Goal: Transaction & Acquisition: Purchase product/service

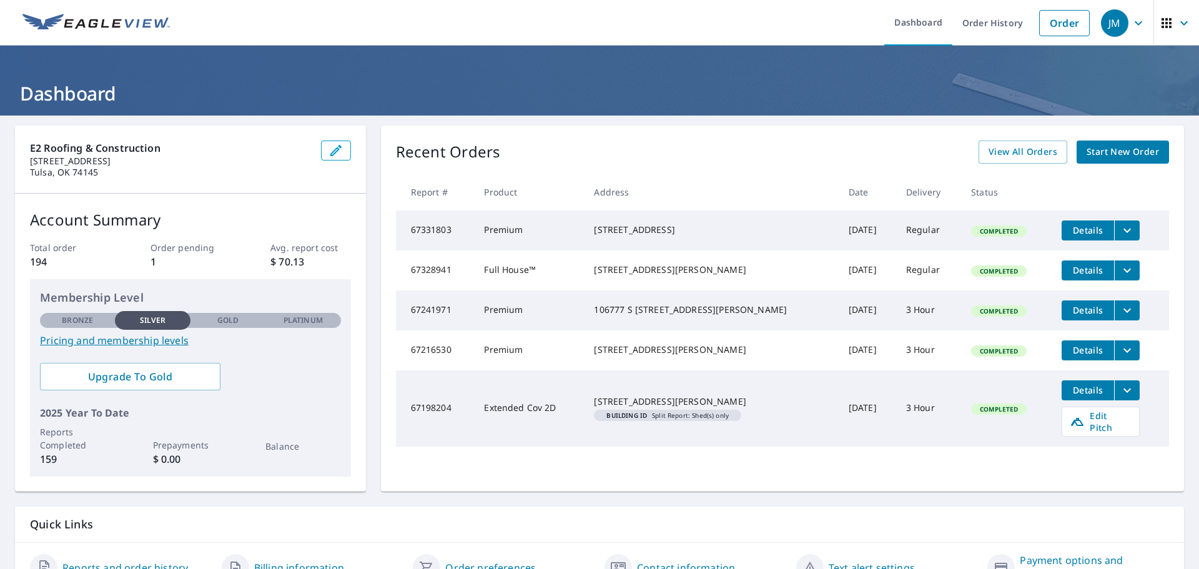
click at [1044, 36] on li "Order" at bounding box center [1064, 23] width 63 height 46
click at [1121, 157] on span "Start New Order" at bounding box center [1123, 152] width 72 height 16
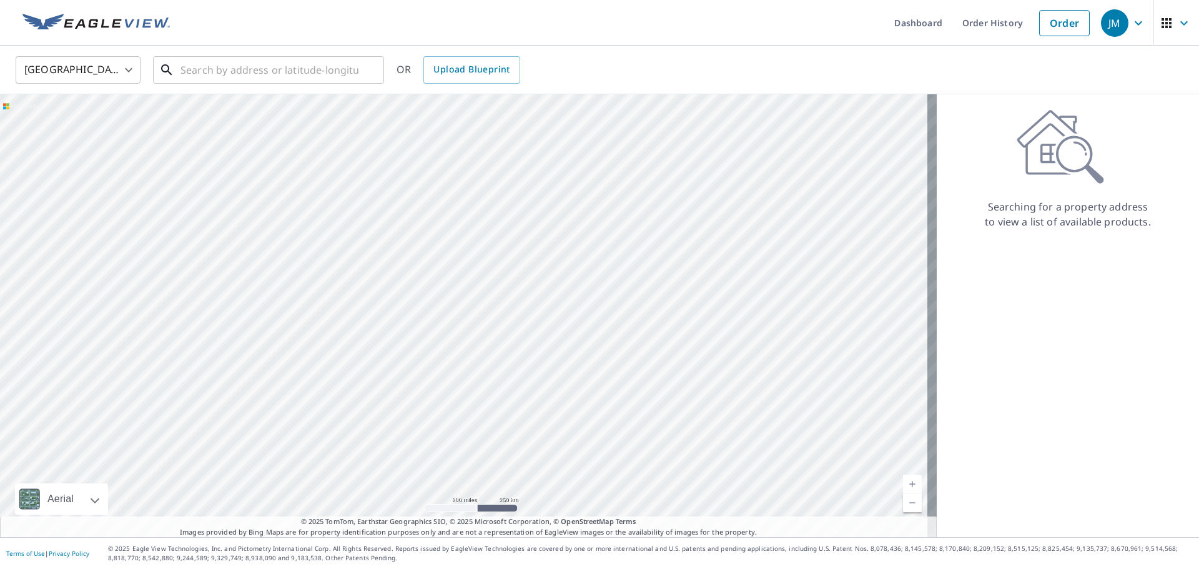
click at [256, 63] on input "text" at bounding box center [270, 69] width 178 height 35
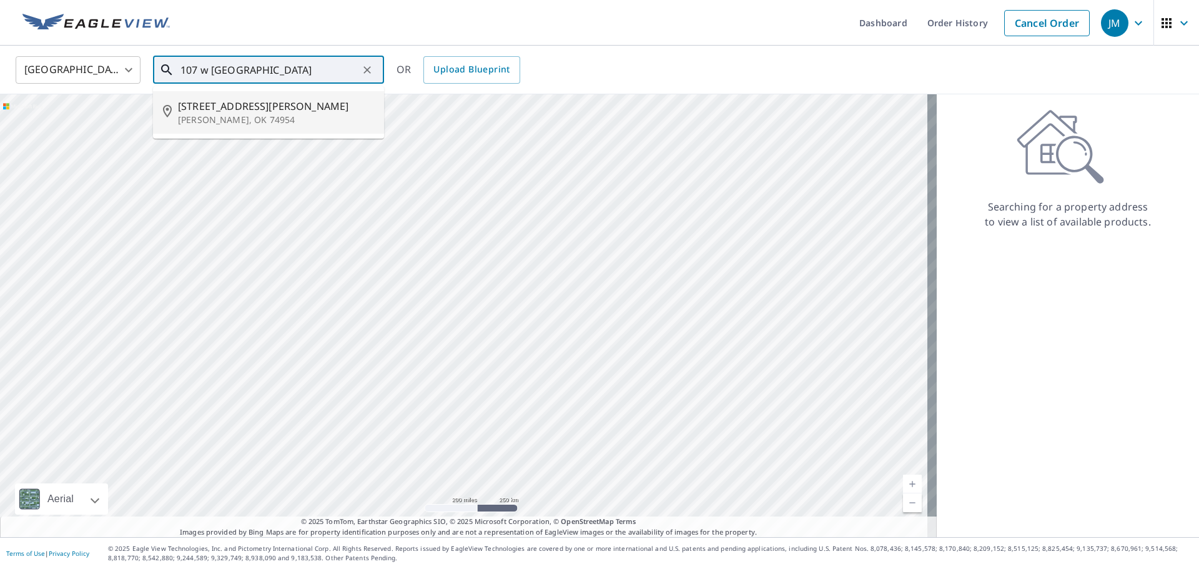
click at [270, 111] on span "[STREET_ADDRESS][PERSON_NAME]" at bounding box center [276, 106] width 196 height 15
type input "[STREET_ADDRESS][PERSON_NAME][PERSON_NAME]"
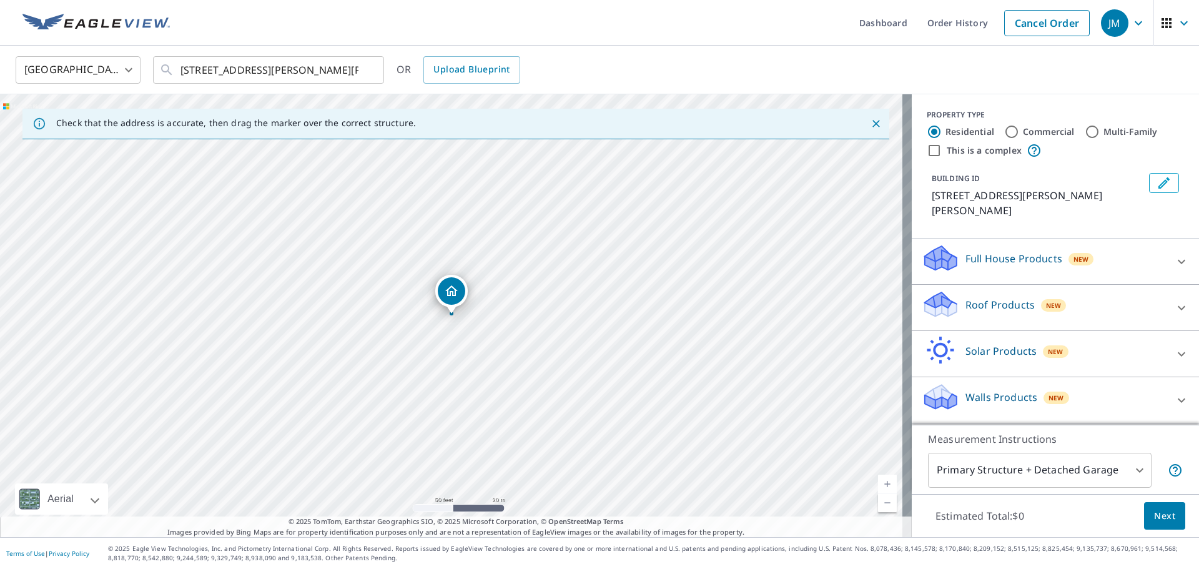
click at [968, 297] on p "Roof Products" at bounding box center [1000, 304] width 69 height 15
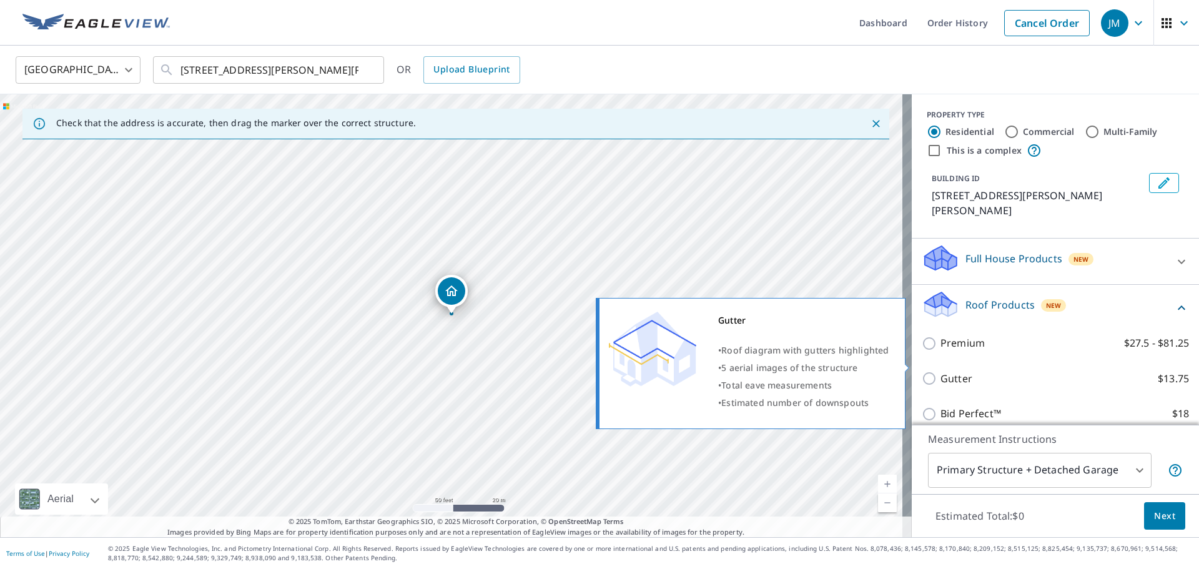
click at [953, 371] on p "Gutter" at bounding box center [957, 379] width 32 height 16
click at [941, 371] on input "Gutter $13.75" at bounding box center [931, 378] width 19 height 15
checkbox input "true"
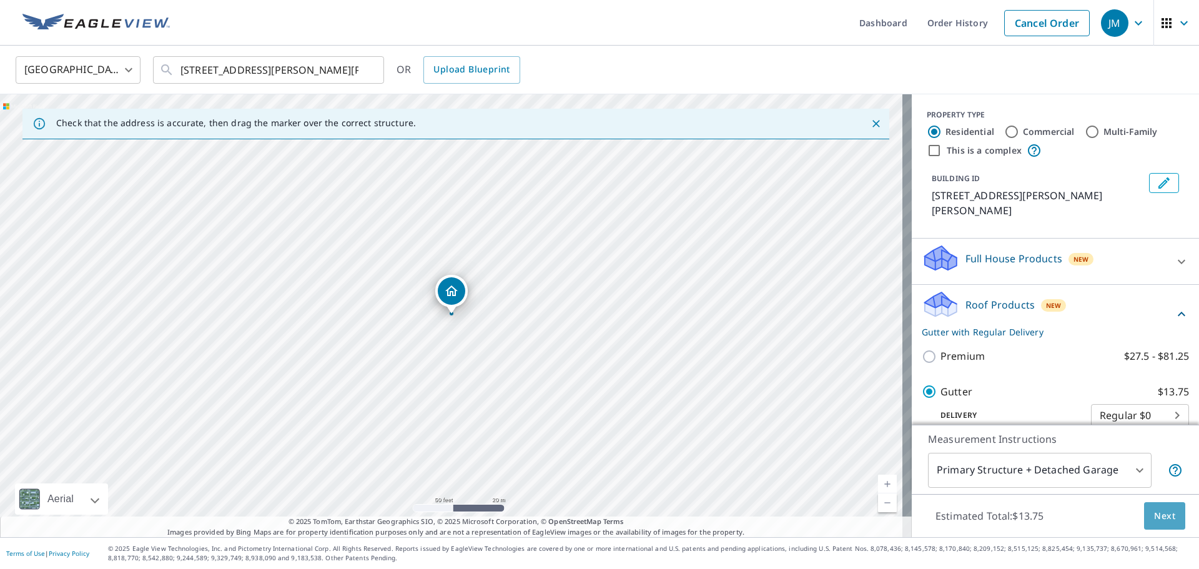
click at [1159, 512] on span "Next" at bounding box center [1164, 516] width 21 height 16
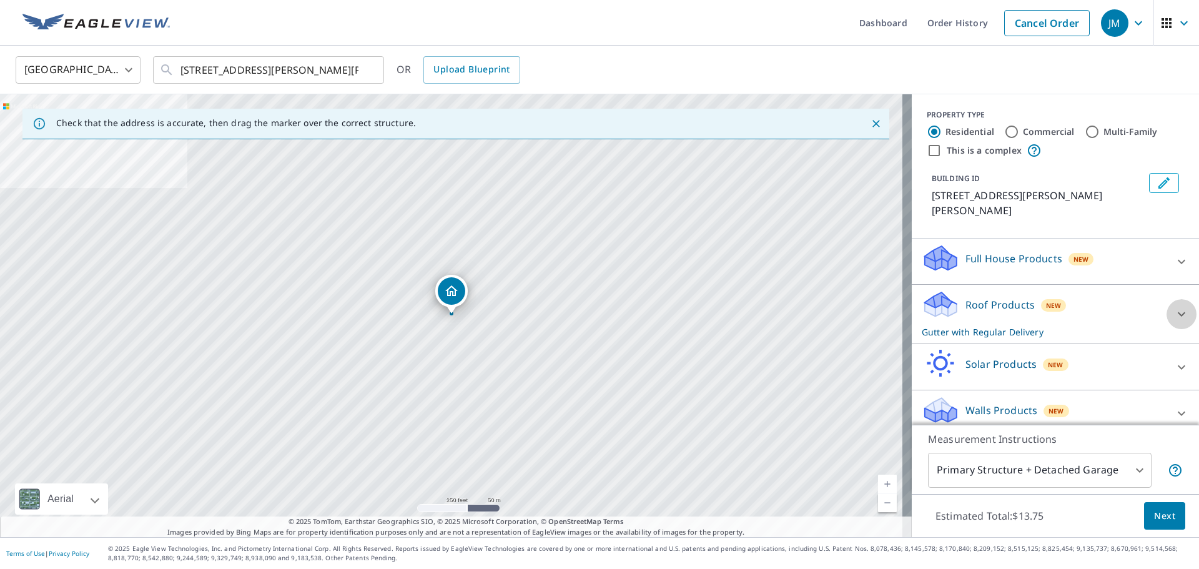
click at [1174, 307] on icon at bounding box center [1181, 314] width 15 height 15
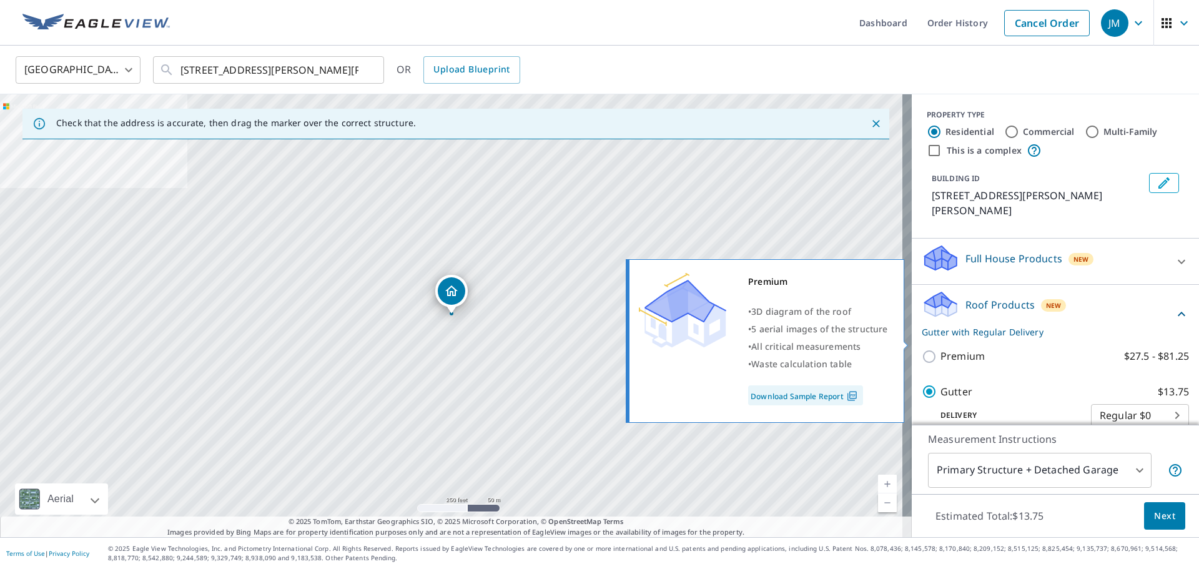
click at [943, 349] on p "Premium" at bounding box center [963, 357] width 44 height 16
click at [941, 349] on input "Premium $27.5 - $81.25" at bounding box center [931, 356] width 19 height 15
checkbox input "true"
checkbox input "false"
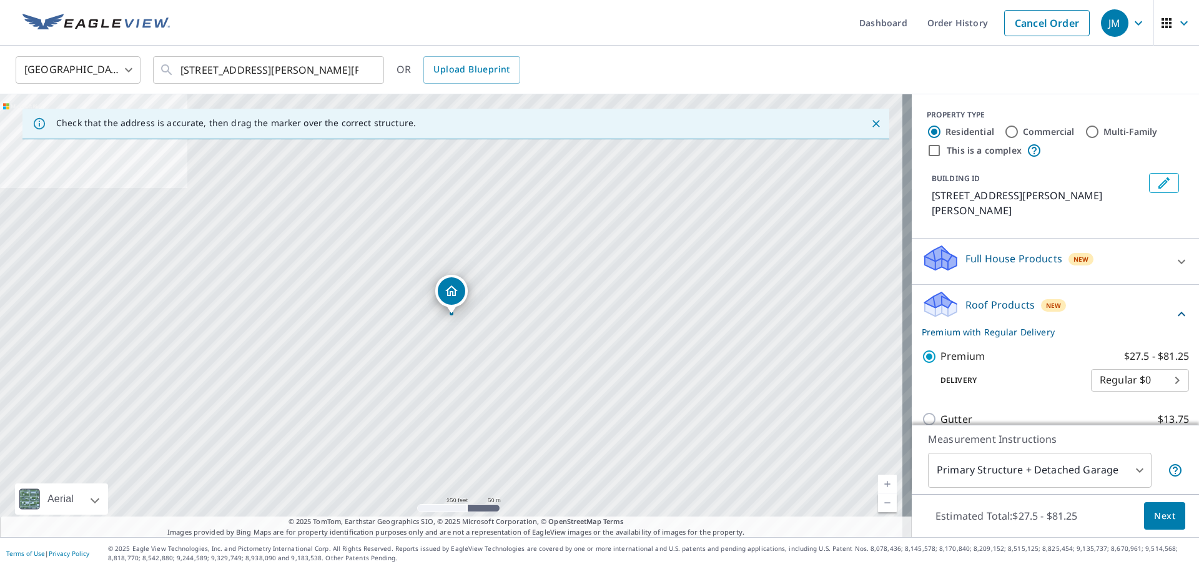
click at [1154, 510] on span "Next" at bounding box center [1164, 516] width 21 height 16
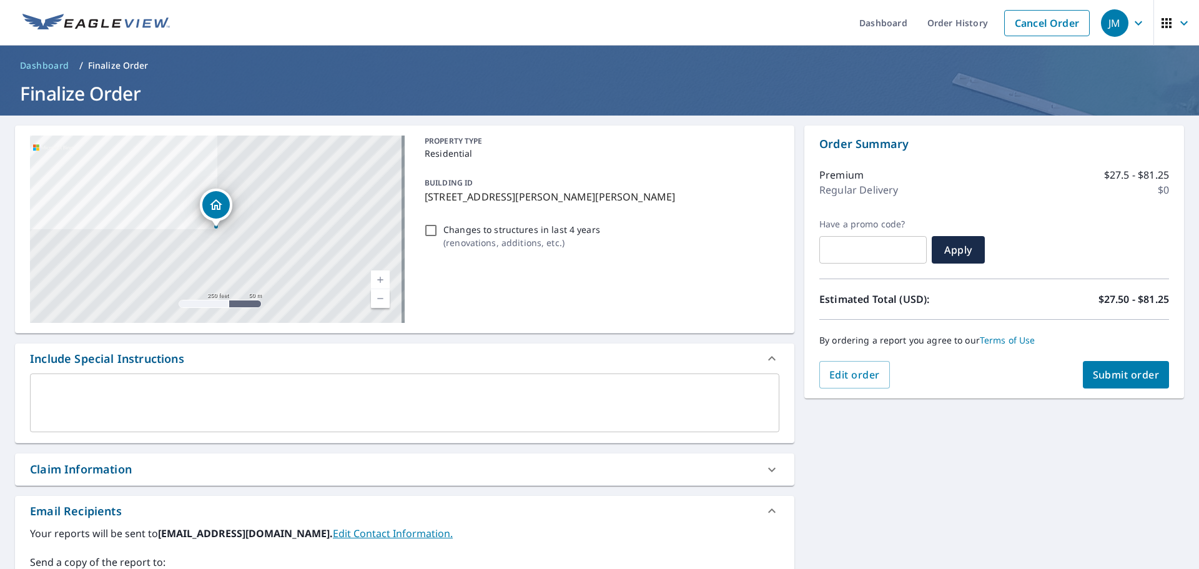
click at [1094, 362] on button "Submit order" at bounding box center [1126, 374] width 87 height 27
checkbox input "true"
